Goal: Task Accomplishment & Management: Use online tool/utility

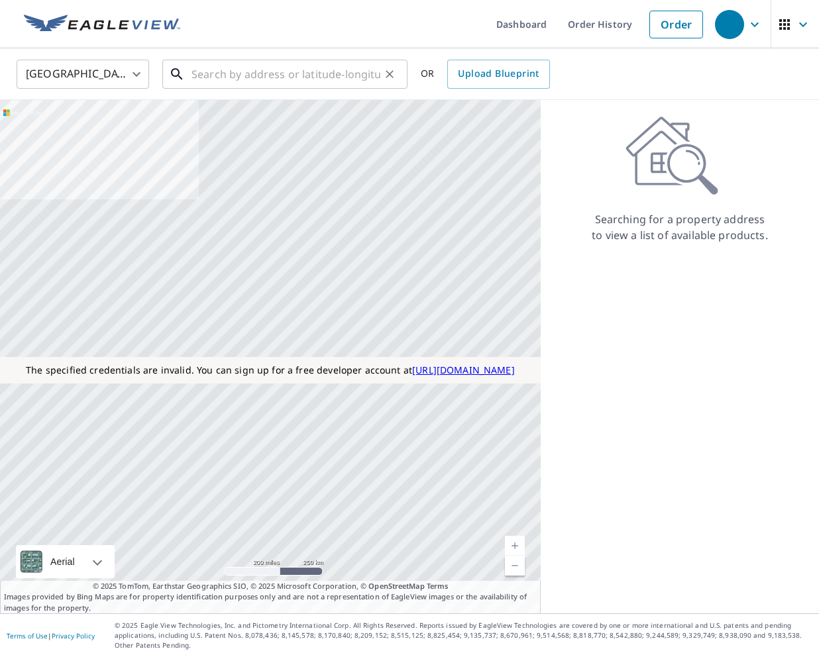
click at [338, 66] on input "text" at bounding box center [285, 74] width 189 height 37
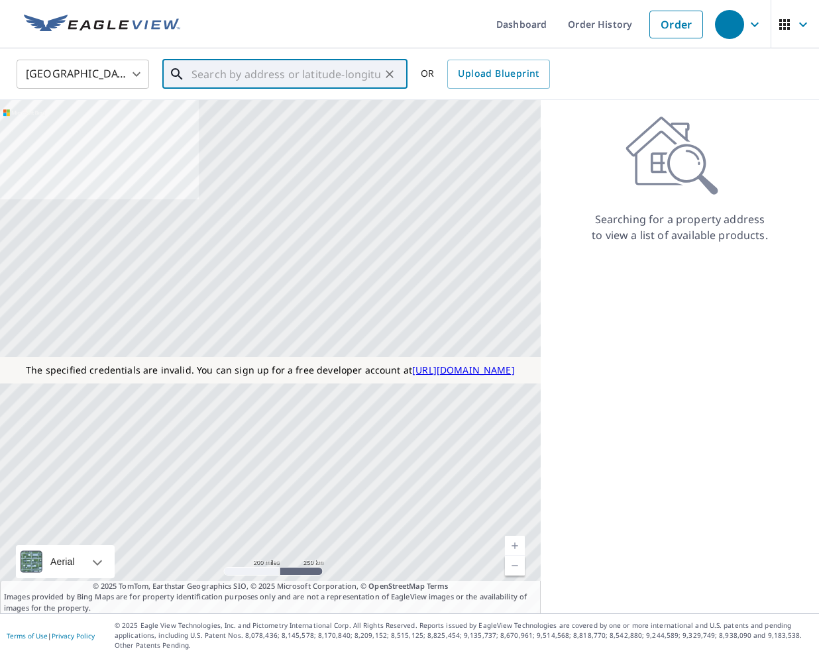
click at [335, 68] on input "text" at bounding box center [285, 74] width 189 height 37
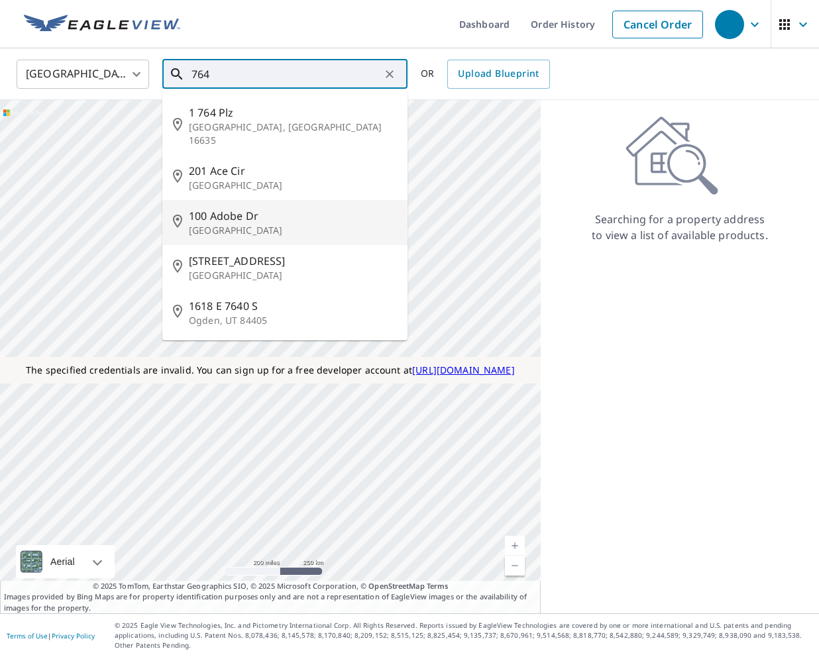
click at [307, 224] on p "[GEOGRAPHIC_DATA]" at bounding box center [293, 230] width 208 height 13
type input "[STREET_ADDRESS]"
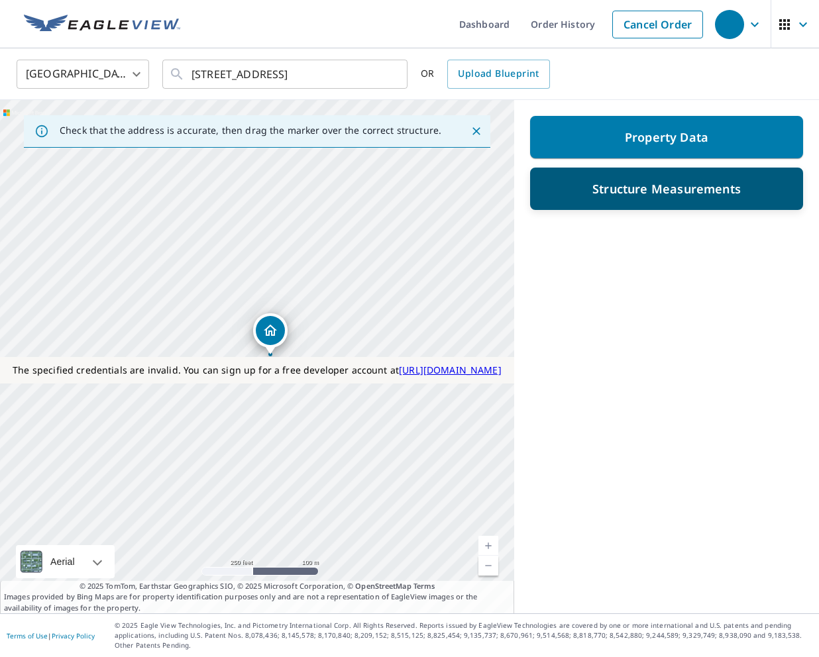
click at [582, 183] on div "Structure Measurements" at bounding box center [666, 189] width 239 height 24
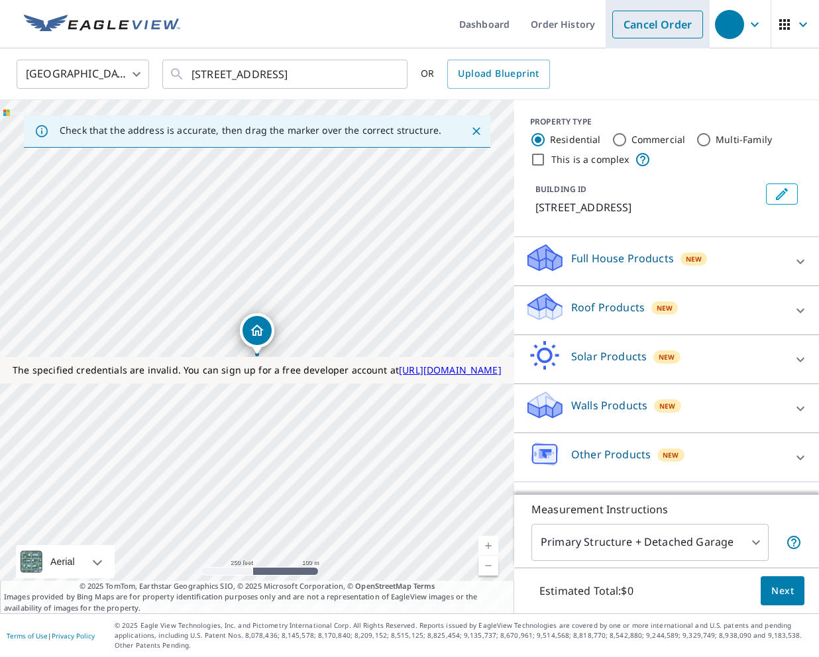
click at [631, 25] on link "Cancel Order" at bounding box center [657, 25] width 91 height 28
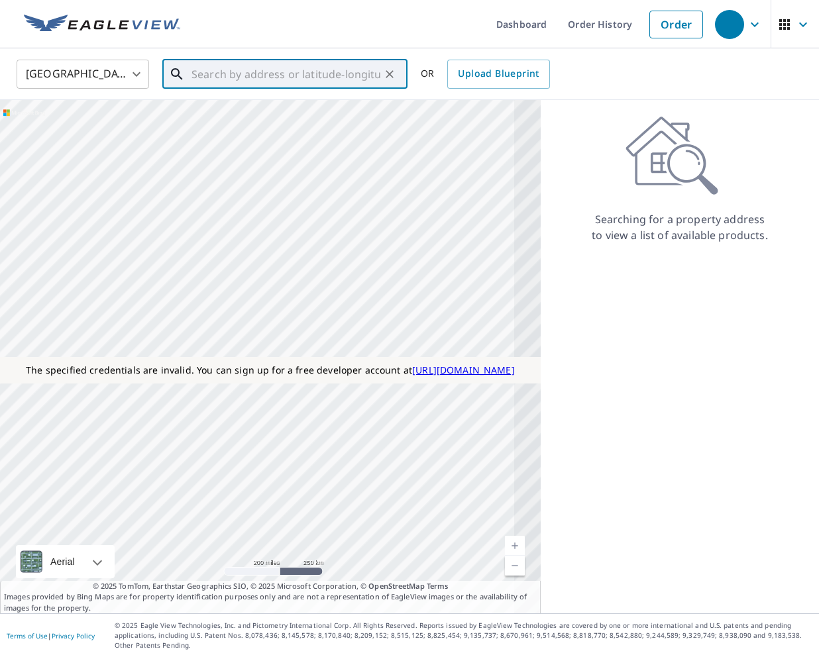
click at [309, 86] on input "text" at bounding box center [285, 74] width 189 height 37
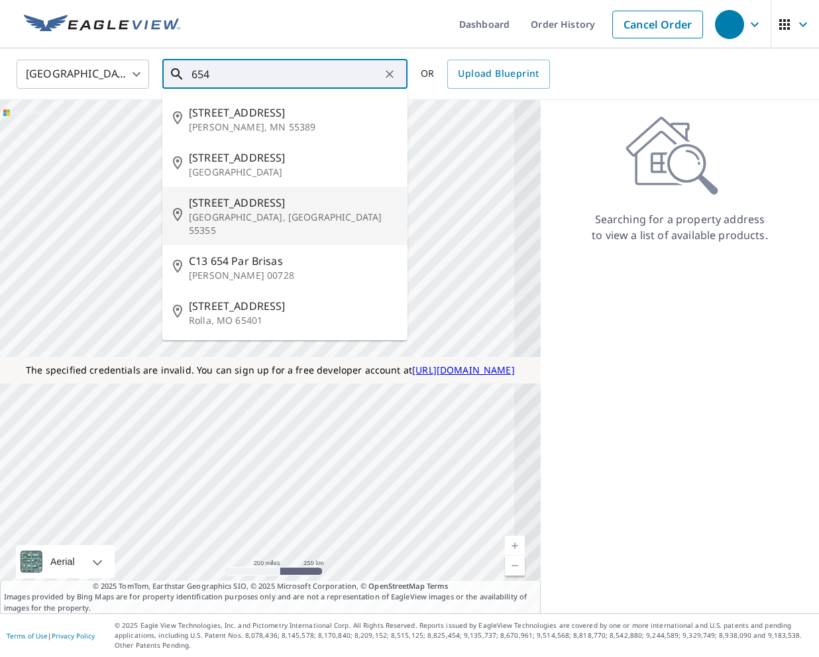
click at [283, 221] on p "[GEOGRAPHIC_DATA], [GEOGRAPHIC_DATA] 55355" at bounding box center [293, 224] width 208 height 27
type input "[GEOGRAPHIC_DATA][STREET_ADDRESS]"
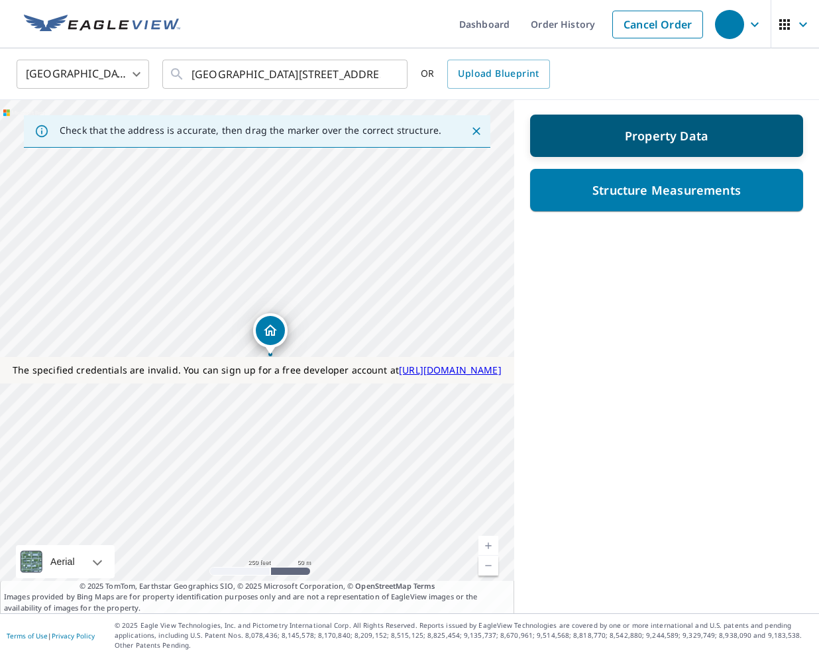
click at [598, 124] on div "Property Data" at bounding box center [666, 136] width 239 height 24
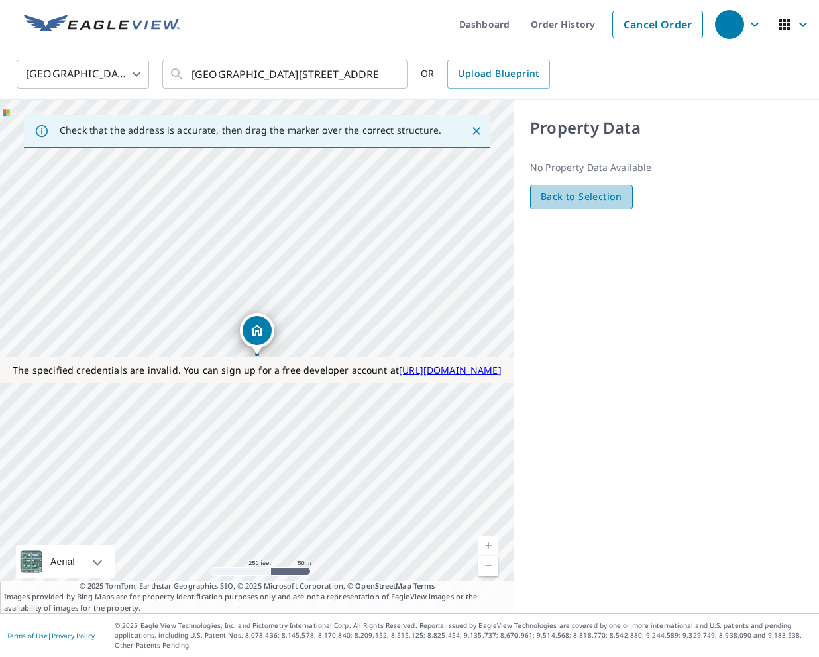
click at [592, 199] on span "Back to Selection" at bounding box center [581, 197] width 81 height 17
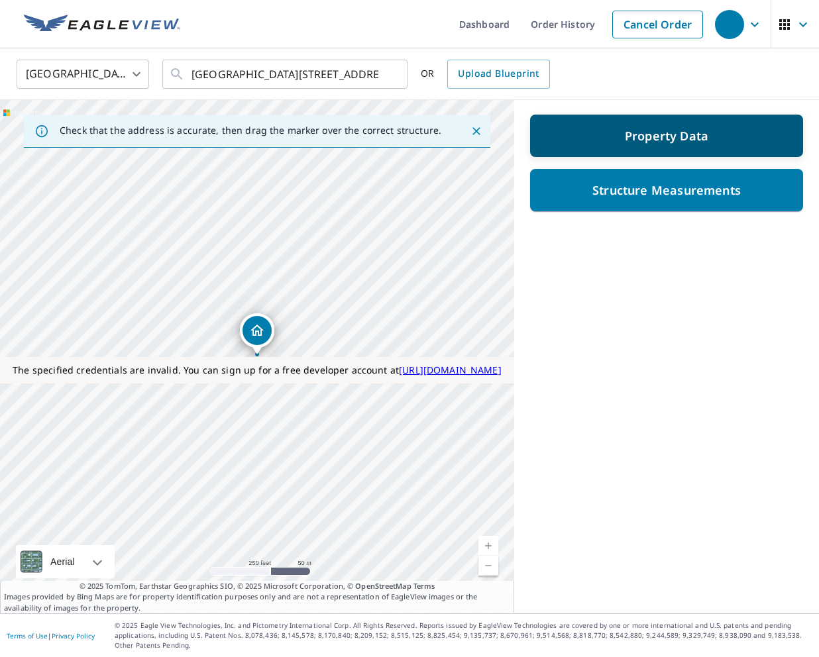
click at [645, 133] on p "Property Data" at bounding box center [666, 136] width 83 height 16
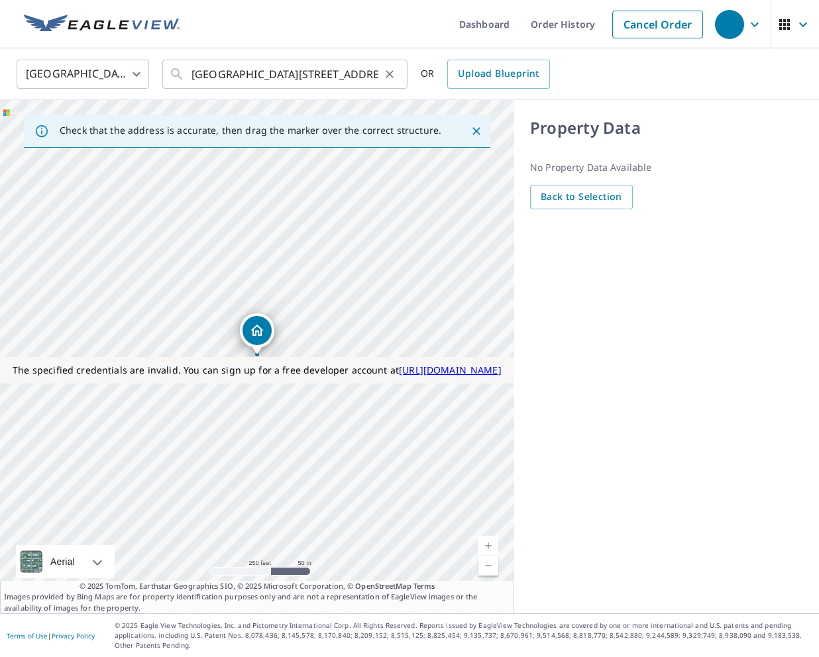
click at [394, 64] on div "[GEOGRAPHIC_DATA][STREET_ADDRESS] ​" at bounding box center [284, 74] width 245 height 29
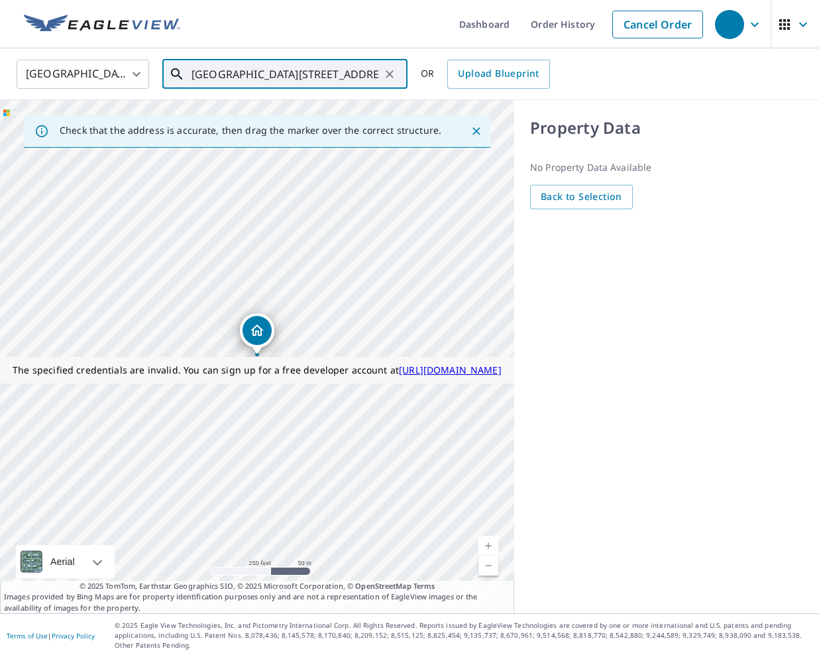
click at [394, 72] on icon "Clear" at bounding box center [389, 74] width 13 height 13
paste input "2206 Peyton P"
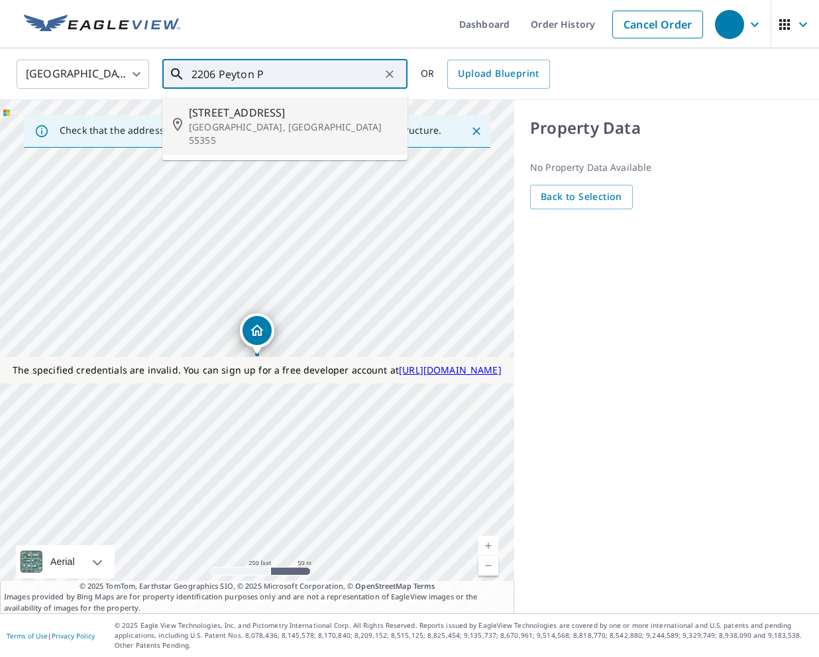
click at [246, 118] on span "[STREET_ADDRESS]" at bounding box center [293, 113] width 208 height 16
type input "[GEOGRAPHIC_DATA][STREET_ADDRESS]"
